Goal: Task Accomplishment & Management: Manage account settings

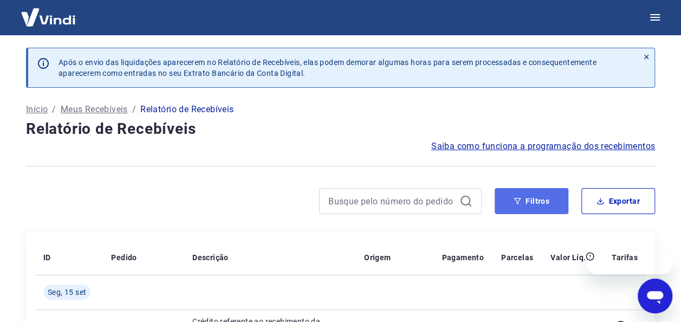
click at [548, 198] on button "Filtros" at bounding box center [532, 201] width 74 height 26
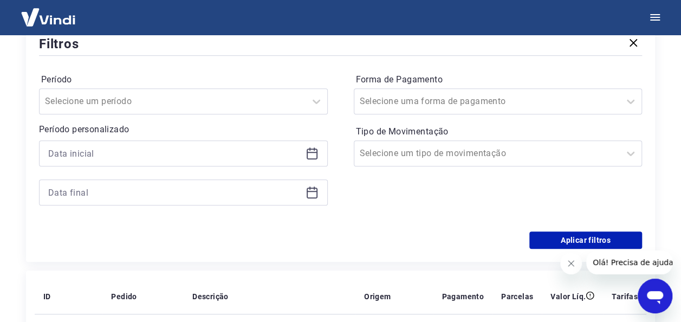
scroll to position [226, 0]
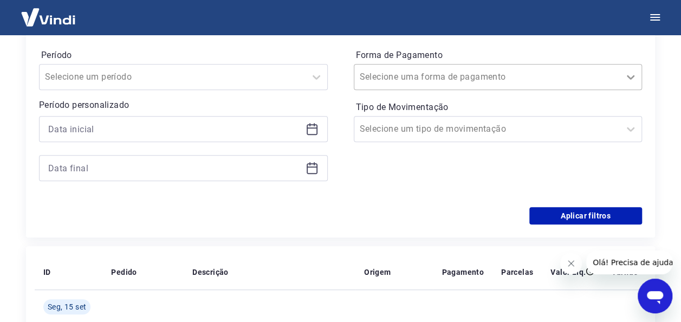
click at [622, 83] on div at bounding box center [631, 77] width 22 height 22
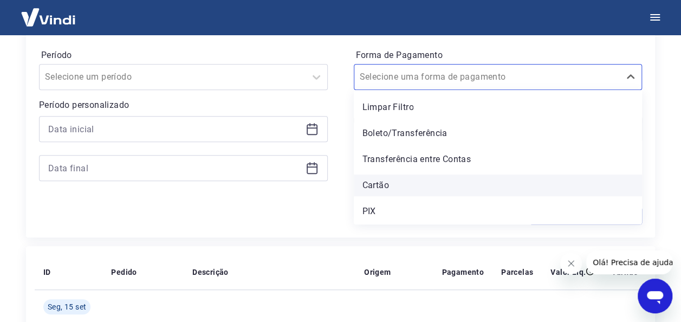
click at [506, 183] on div "Cartão" at bounding box center [498, 185] width 289 height 22
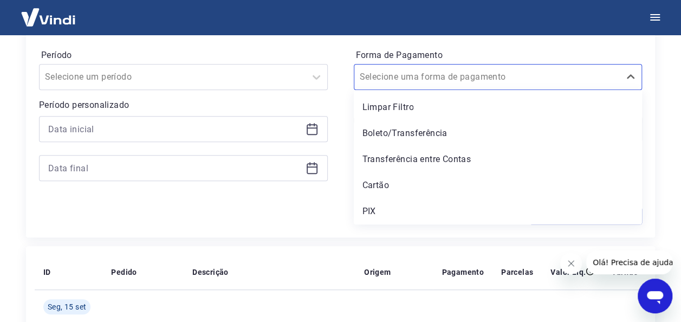
click at [371, 185] on div "Forma de Pagamento option Cartão focused, 4 of 5. 5 results available. Use Up a…" at bounding box center [498, 120] width 289 height 147
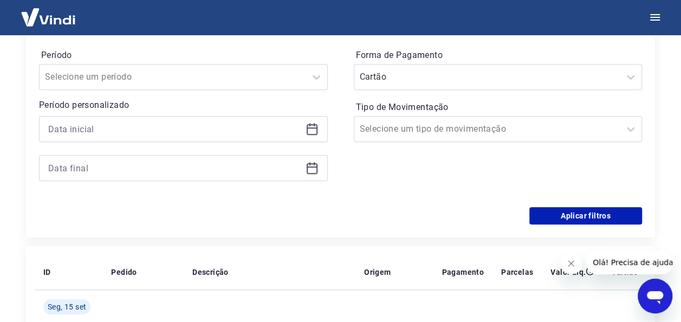
click at [154, 119] on div at bounding box center [183, 129] width 289 height 26
click at [310, 74] on icon at bounding box center [316, 76] width 13 height 13
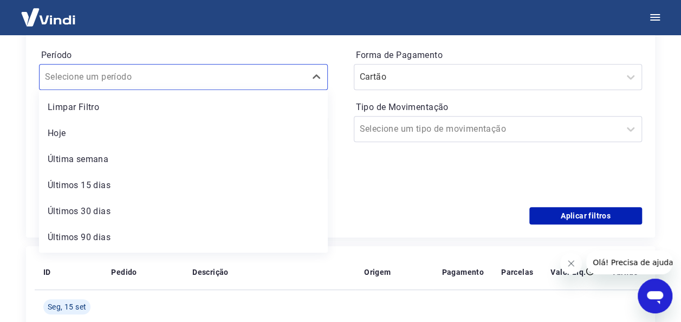
click at [343, 128] on div "Período option Limpar Filtro focused, 1 of 7. 7 results available. Use Up and D…" at bounding box center [340, 120] width 603 height 173
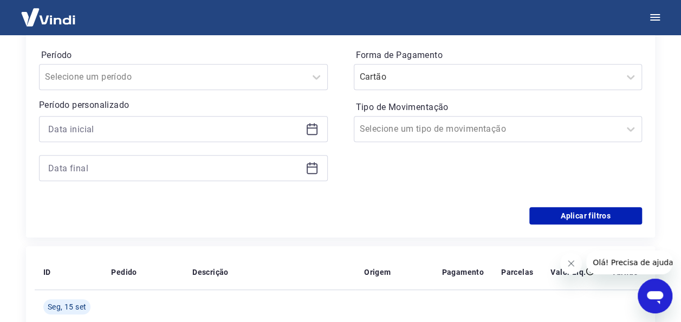
click at [314, 130] on icon at bounding box center [312, 128] width 13 height 13
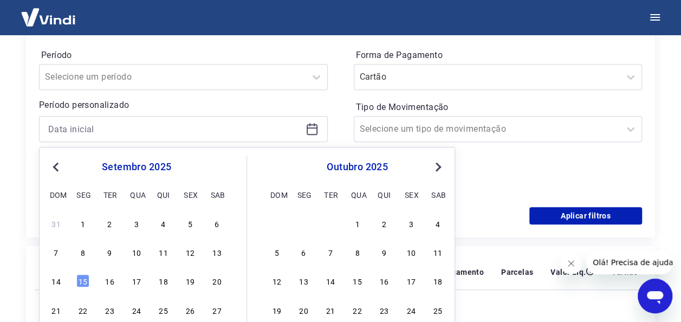
click at [57, 163] on span "Previous Month" at bounding box center [57, 166] width 0 height 12
click at [193, 223] on div "1" at bounding box center [190, 223] width 13 height 13
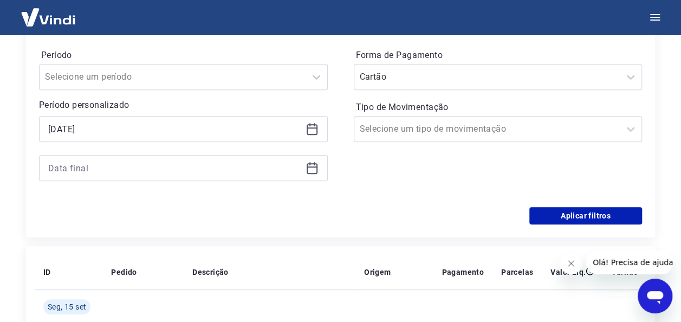
type input "01/08/2025"
click at [190, 221] on div "Aplicar filtros" at bounding box center [340, 215] width 603 height 17
click at [309, 167] on icon at bounding box center [312, 167] width 13 height 13
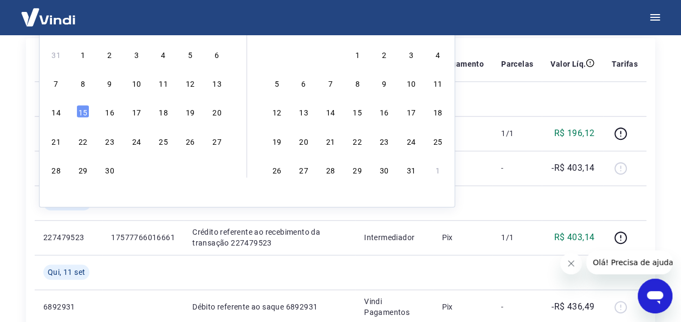
scroll to position [410, 0]
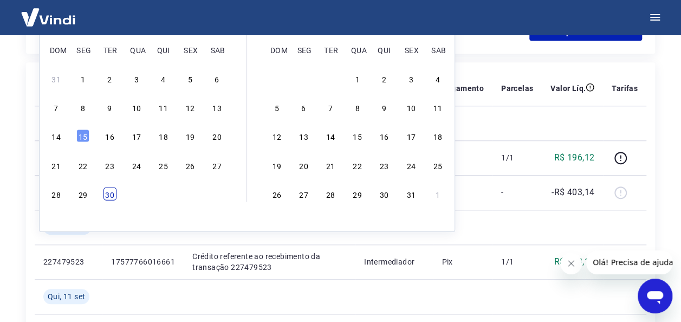
click at [113, 191] on div "30" at bounding box center [109, 193] width 13 height 13
type input "30/09/2025"
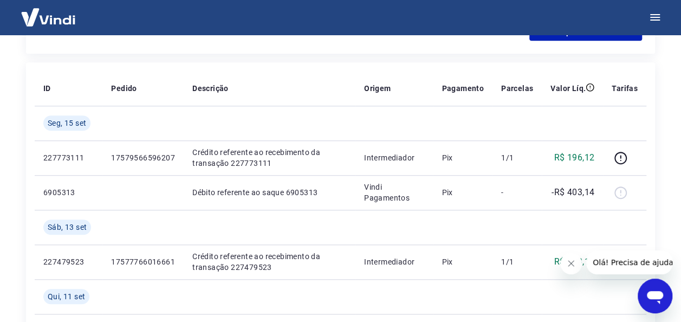
click at [113, 191] on td at bounding box center [142, 192] width 81 height 35
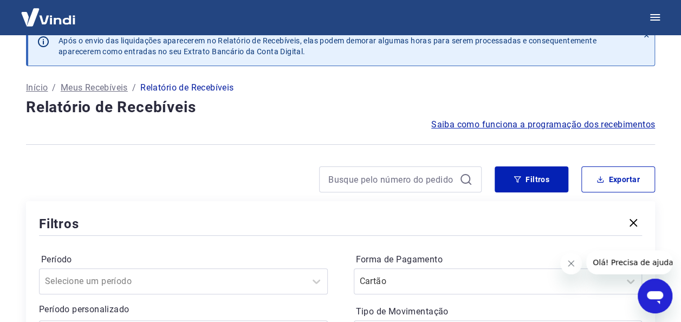
scroll to position [0, 0]
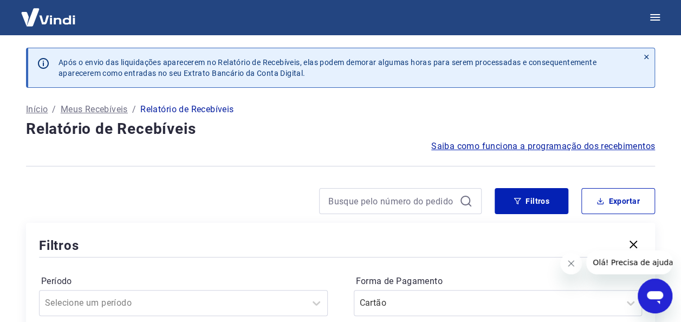
click at [56, 21] on img at bounding box center [48, 17] width 70 height 33
